Goal: Information Seeking & Learning: Check status

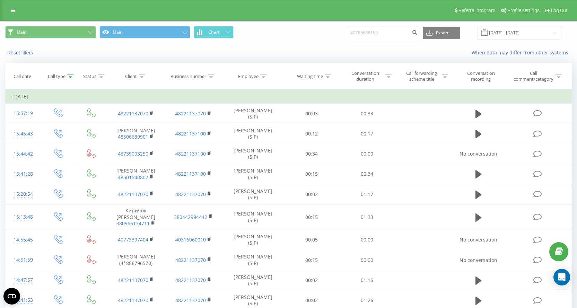
type input "40785685189"
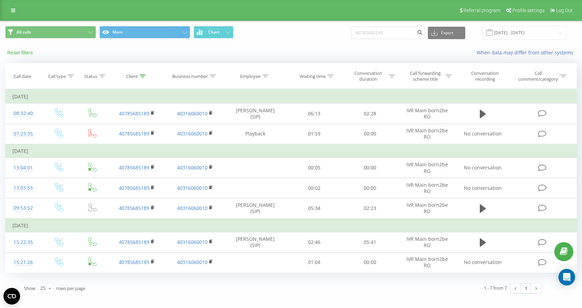
click at [14, 50] on button "Reset filters" at bounding box center [20, 53] width 31 height 6
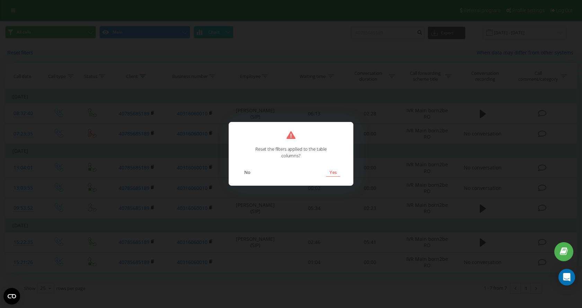
click at [335, 168] on button "Yes" at bounding box center [333, 172] width 14 height 9
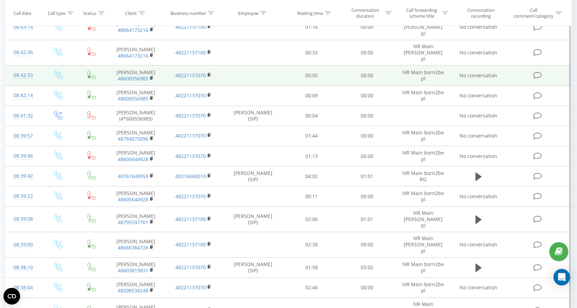
scroll to position [139, 0]
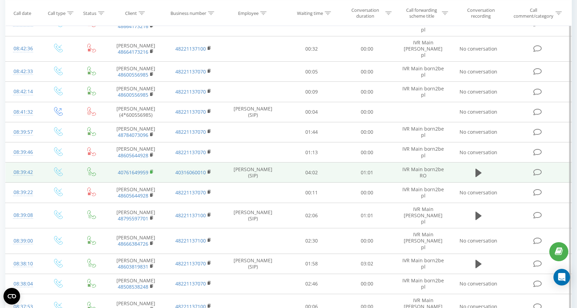
click at [151, 170] on rect at bounding box center [151, 171] width 2 height 3
click at [209, 170] on rect at bounding box center [209, 171] width 2 height 3
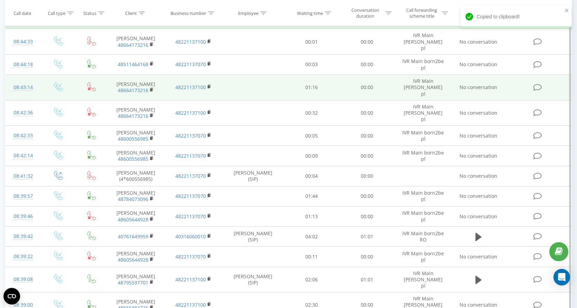
scroll to position [0, 0]
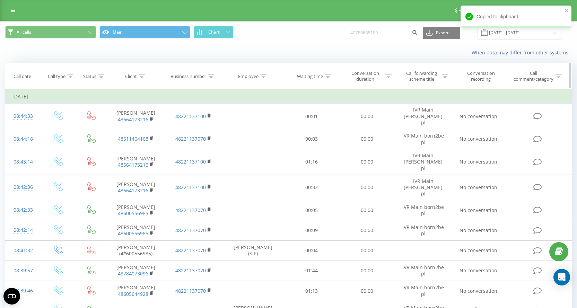
click at [211, 76] on icon at bounding box center [211, 75] width 6 height 3
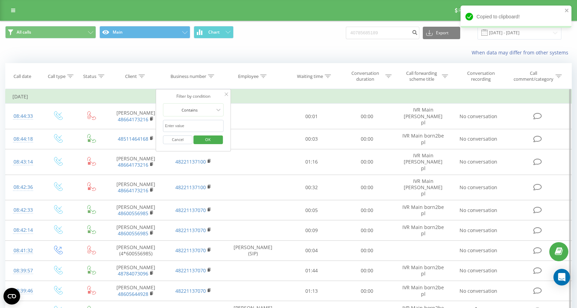
click at [191, 128] on input "text" at bounding box center [193, 126] width 61 height 12
paste input "40316060010"
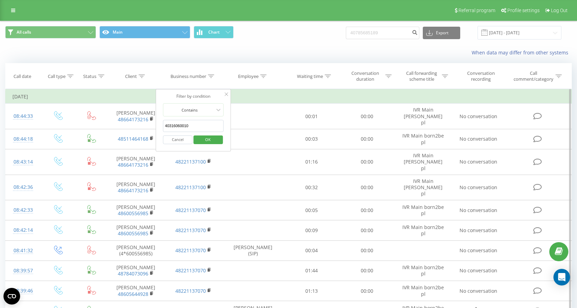
type input "40316060010"
click at [205, 137] on span "OK" at bounding box center [207, 139] width 19 height 11
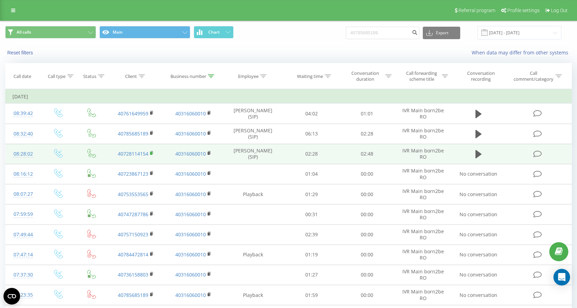
click at [151, 153] on rect at bounding box center [151, 153] width 2 height 3
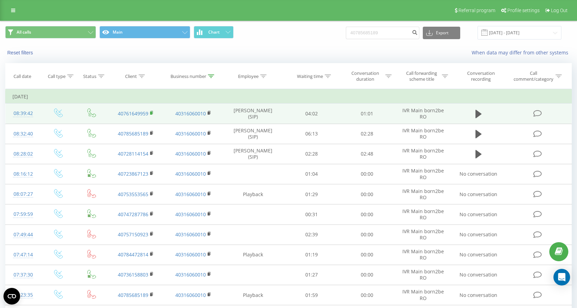
click at [150, 111] on icon at bounding box center [152, 113] width 4 height 5
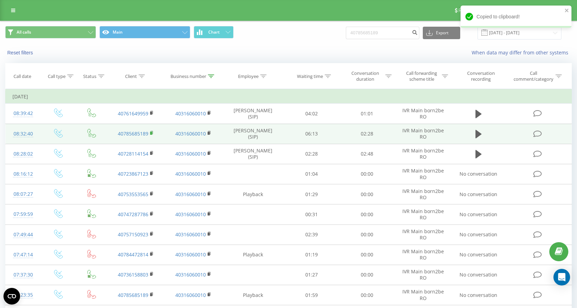
click at [152, 134] on rect at bounding box center [151, 133] width 2 height 3
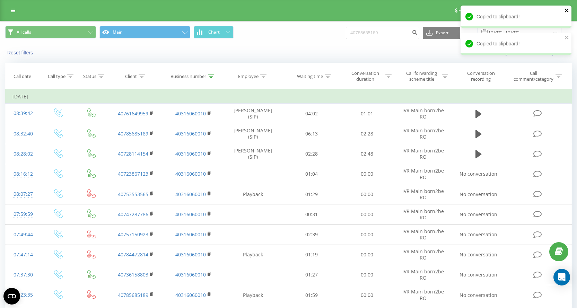
click at [569, 8] on icon "close" at bounding box center [566, 11] width 5 height 6
click at [567, 11] on icon "close" at bounding box center [566, 10] width 3 height 3
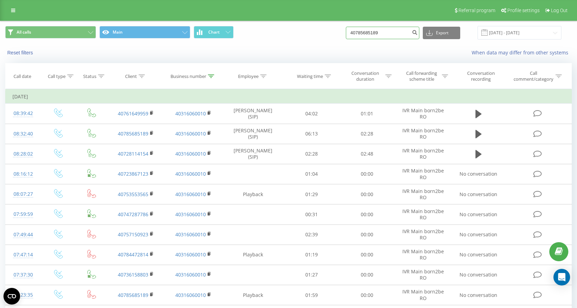
drag, startPoint x: 396, startPoint y: 33, endPoint x: 315, endPoint y: 33, distance: 81.8
click at [315, 33] on div "All calls Main Chart 40785685189 Export .csv .xls .xlsx 23.06.2025 - 23.09.2025" at bounding box center [288, 33] width 566 height 14
paste input "0749801343"
type input "0749801343"
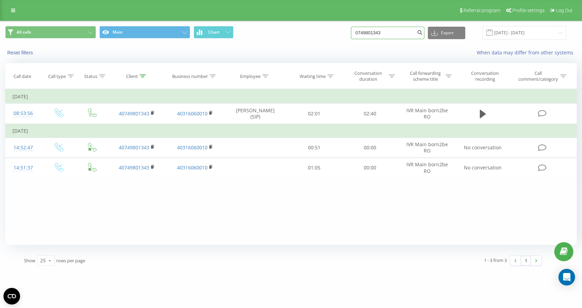
drag, startPoint x: 394, startPoint y: 31, endPoint x: 340, endPoint y: 36, distance: 54.0
click at [340, 36] on div "All calls Main Chart 0749801343 Export .csv .xls .xlsx 23.06.2025 - 23.09.2025" at bounding box center [291, 33] width 572 height 14
paste input "25240302"
type input "0725240302"
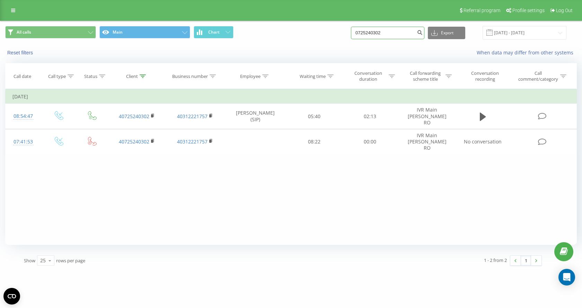
drag, startPoint x: 398, startPoint y: 32, endPoint x: 363, endPoint y: 33, distance: 35.7
click at [363, 33] on input "0725240302" at bounding box center [387, 33] width 73 height 12
paste input "40728114154"
type input "40728114154"
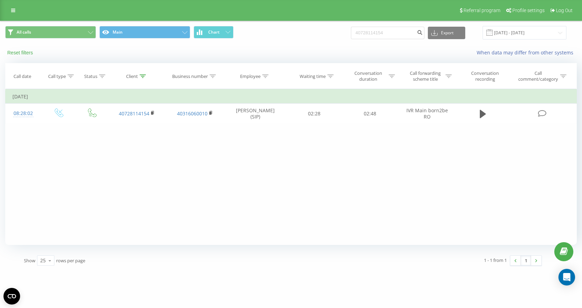
click at [25, 52] on button "Reset filters" at bounding box center [20, 53] width 31 height 6
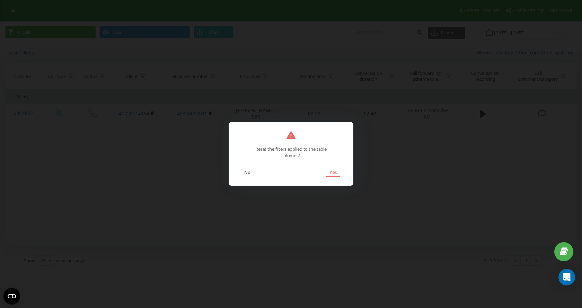
click at [329, 169] on button "Yes" at bounding box center [333, 172] width 14 height 9
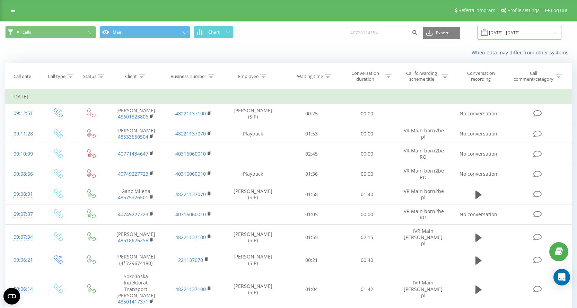
click at [502, 29] on input "[DATE] - [DATE]" at bounding box center [519, 33] width 84 height 14
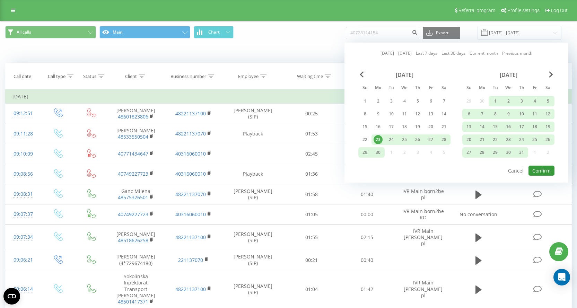
click at [547, 169] on button "Confirm" at bounding box center [541, 171] width 26 height 10
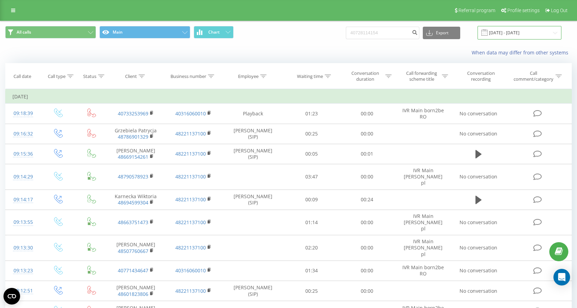
click at [518, 33] on input "[DATE] - [DATE]" at bounding box center [519, 33] width 84 height 14
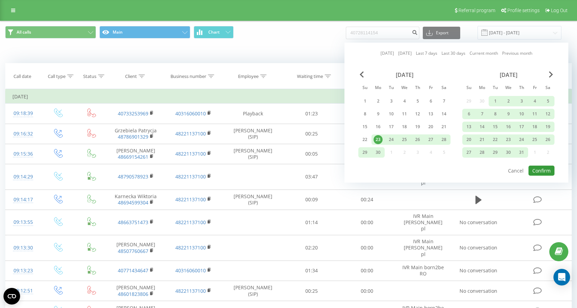
click at [539, 171] on button "Confirm" at bounding box center [541, 171] width 26 height 10
